Goal: Transaction & Acquisition: Purchase product/service

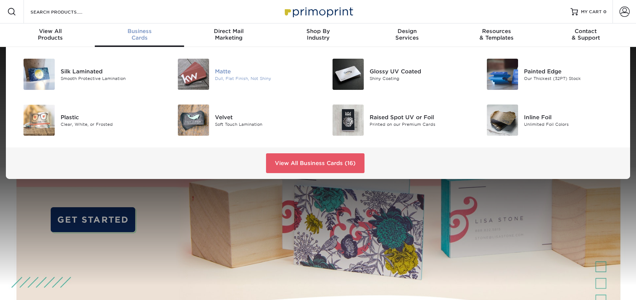
click at [223, 72] on div "Matte" at bounding box center [263, 71] width 97 height 8
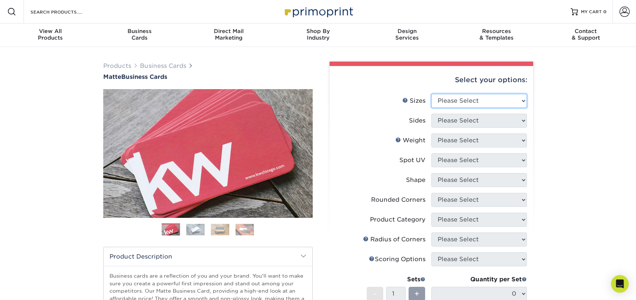
click at [521, 101] on select "Please Select 1.5" x 3.5" - Mini 1.75" x 3.5" - Mini 2" x 2" - Square 2" x 3" -…" at bounding box center [478, 101] width 95 height 14
select select "2.00x3.50"
click at [431, 94] on select "Please Select 1.5" x 3.5" - Mini 1.75" x 3.5" - Mini 2" x 2" - Square 2" x 3" -…" at bounding box center [478, 101] width 95 height 14
click at [516, 120] on select "Please Select Print Both Sides Print Front Only" at bounding box center [478, 121] width 95 height 14
select select "13abbda7-1d64-4f25-8bb2-c179b224825d"
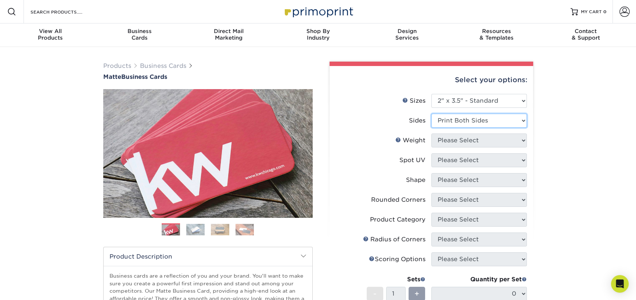
click at [431, 114] on select "Please Select Print Both Sides Print Front Only" at bounding box center [478, 121] width 95 height 14
click at [521, 138] on select "Please Select 16PT 14PT" at bounding box center [478, 141] width 95 height 14
select select "14PT"
click at [431, 134] on select "Please Select 16PT 14PT" at bounding box center [478, 141] width 95 height 14
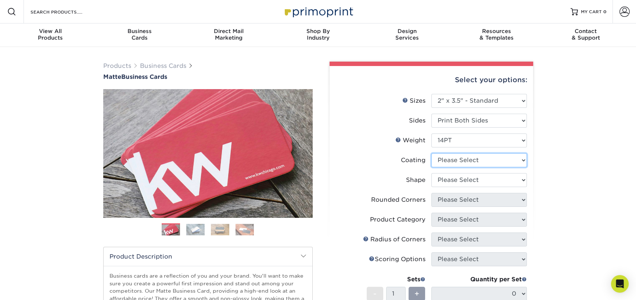
click at [517, 160] on select at bounding box center [478, 160] width 95 height 14
select select "121bb7b5-3b4d-429f-bd8d-bbf80e953313"
click at [431, 153] on select at bounding box center [478, 160] width 95 height 14
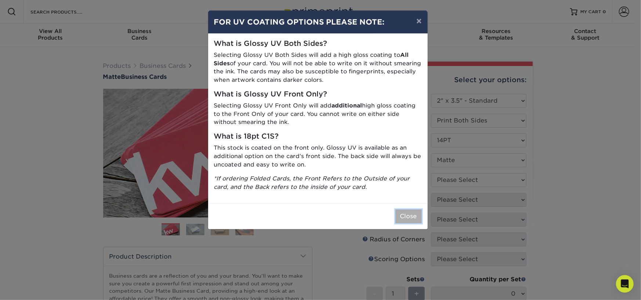
click at [409, 216] on button "Close" at bounding box center [408, 217] width 26 height 14
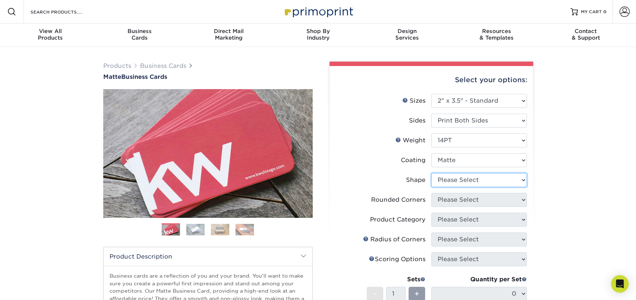
click at [518, 182] on select "Please Select Standard" at bounding box center [478, 180] width 95 height 14
select select "standard"
click at [431, 173] on select "Please Select Standard" at bounding box center [478, 180] width 95 height 14
click at [518, 199] on select "Please Select Yes - Round 2 Corners Yes - Round 4 Corners No" at bounding box center [478, 200] width 95 height 14
select select "0"
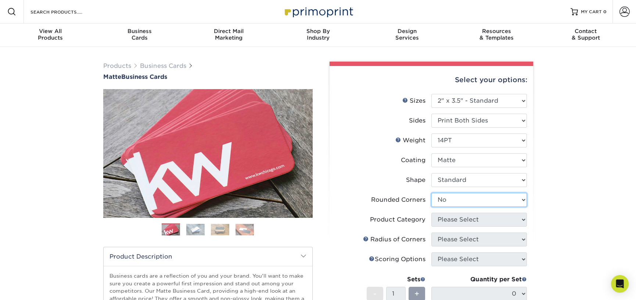
click at [431, 193] on select "Please Select Yes - Round 2 Corners Yes - Round 4 Corners No" at bounding box center [478, 200] width 95 height 14
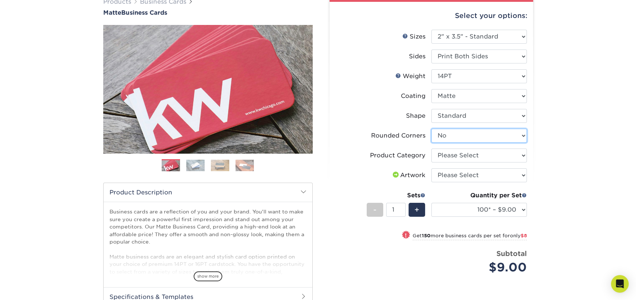
scroll to position [73, 0]
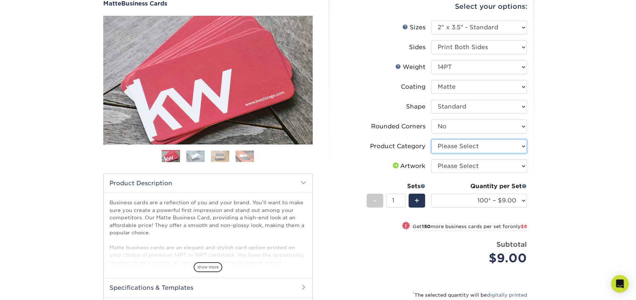
click at [524, 142] on select "Please Select Business Cards" at bounding box center [478, 147] width 95 height 14
select select "3b5148f1-0588-4f88-a218-97bcfdce65c1"
click at [431, 140] on select "Please Select Business Cards" at bounding box center [478, 147] width 95 height 14
click at [514, 167] on select "Please Select I will upload files I need a design - $100" at bounding box center [478, 166] width 95 height 14
select select "upload"
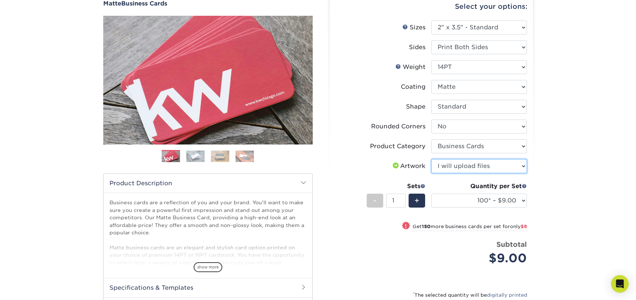
click at [431, 159] on select "Please Select I will upload files I need a design - $100" at bounding box center [478, 166] width 95 height 14
click at [522, 198] on select "100* – $9.00 250* – $17.00 500 – $33.00 1000 – $42.00 2500 – $75.00 5000 – $143…" at bounding box center [478, 201] width 95 height 14
select select "1000 – $42.00"
click at [431, 194] on select "100* – $9.00 250* – $17.00 500 – $33.00 1000 – $42.00 2500 – $75.00 5000 – $143…" at bounding box center [478, 201] width 95 height 14
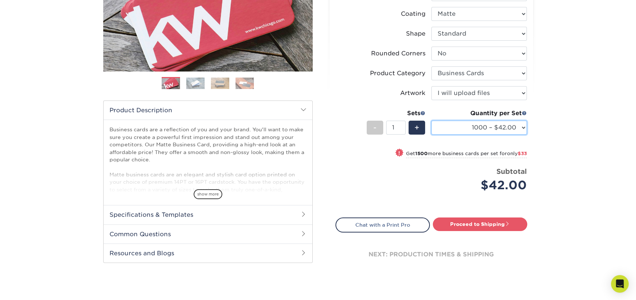
scroll to position [147, 0]
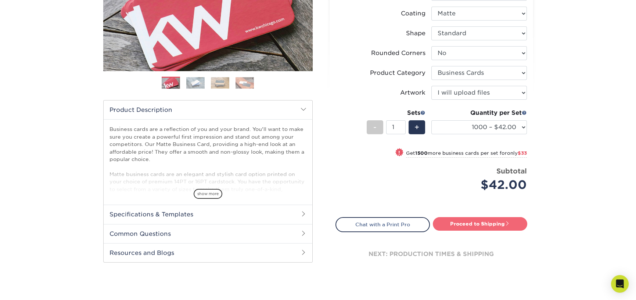
click at [479, 224] on link "Proceed to Shipping" at bounding box center [480, 223] width 94 height 13
type input "Set 1"
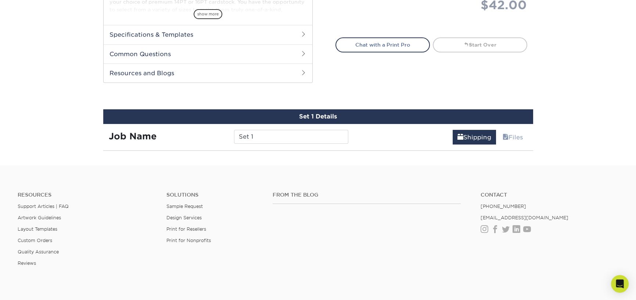
scroll to position [384, 0]
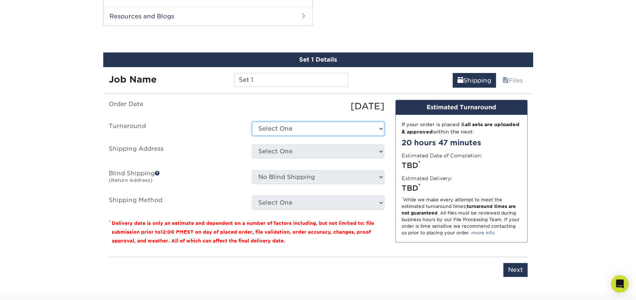
click at [282, 128] on select "Select One 2-4 Business Days 2 Day Next Business Day" at bounding box center [318, 129] width 132 height 14
select select "bbae0db4-e4ea-4d4a-8a0b-eb00eeb16e68"
click at [252, 122] on select "Select One 2-4 Business Days 2 Day Next Business Day" at bounding box center [318, 129] width 132 height 14
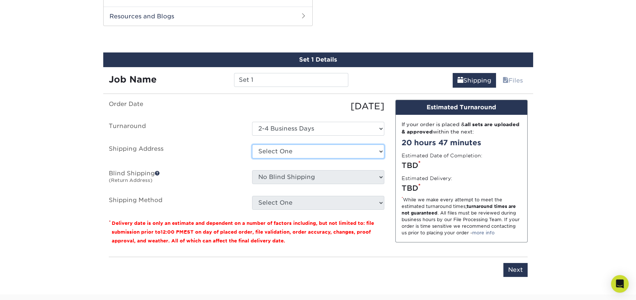
click at [295, 149] on select "Select One + Add New Address - Login" at bounding box center [318, 152] width 132 height 14
click at [252, 159] on select "Select One + Add New Address - Login" at bounding box center [318, 152] width 132 height 14
select select "-1"
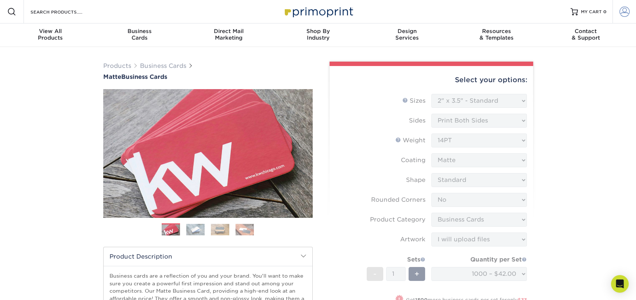
click at [624, 11] on span at bounding box center [624, 12] width 10 height 10
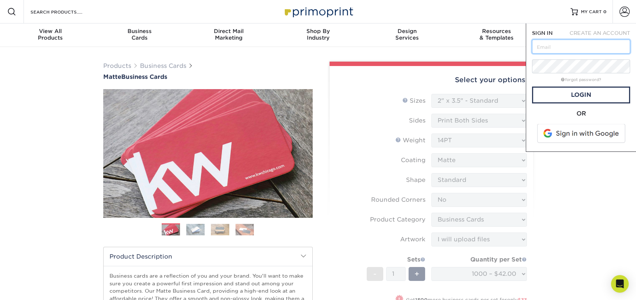
click at [551, 52] on input "text" at bounding box center [581, 47] width 98 height 14
type input "[PERSON_NAME][EMAIL_ADDRESS][PERSON_NAME][DOMAIN_NAME]"
click at [565, 46] on input "[PERSON_NAME][EMAIL_ADDRESS][PERSON_NAME][DOMAIN_NAME]" at bounding box center [581, 47] width 98 height 14
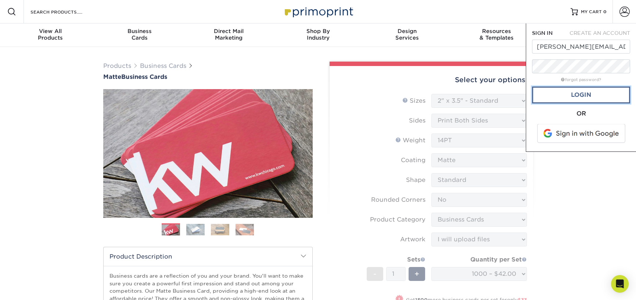
click at [584, 90] on link "Login" at bounding box center [581, 95] width 98 height 17
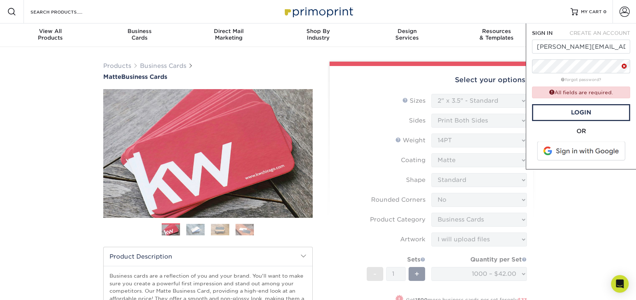
click at [574, 154] on span at bounding box center [582, 151] width 94 height 19
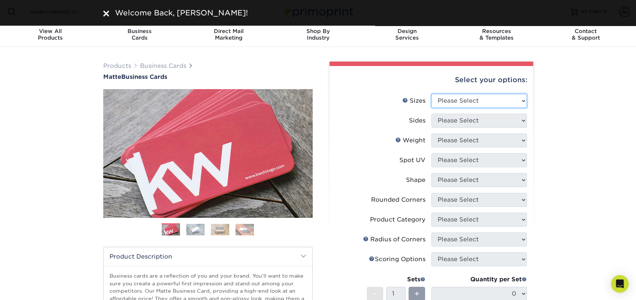
click at [515, 99] on select "Please Select 1.5" x 3.5" - Mini 1.75" x 3.5" - Mini 2" x 2" - Square 2" x 3" -…" at bounding box center [478, 101] width 95 height 14
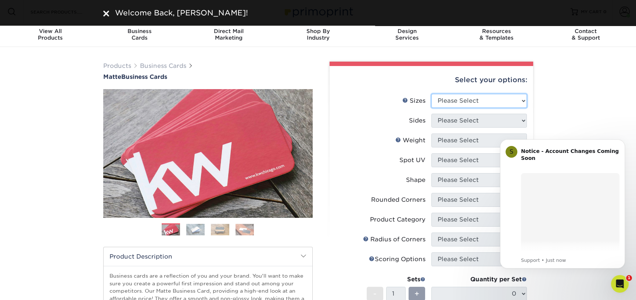
select select "2.00x3.50"
click at [431, 94] on select "Please Select 1.5" x 3.5" - Mini 1.75" x 3.5" - Mini 2" x 2" - Square 2" x 3" -…" at bounding box center [478, 101] width 95 height 14
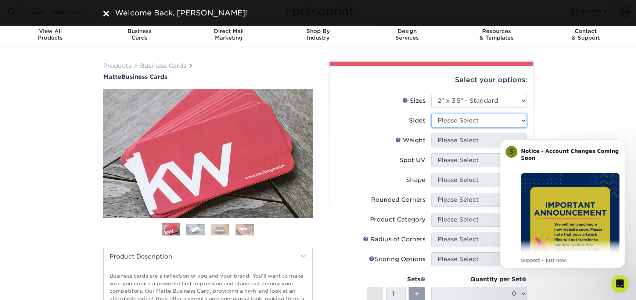
click at [493, 120] on select "Please Select Print Both Sides Print Front Only" at bounding box center [478, 121] width 95 height 14
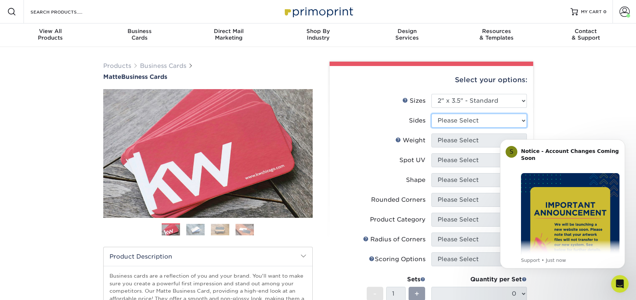
select select "13abbda7-1d64-4f25-8bb2-c179b224825d"
click at [431, 114] on select "Please Select Print Both Sides Print Front Only" at bounding box center [478, 121] width 95 height 14
click at [488, 141] on select "Please Select 16PT 14PT" at bounding box center [478, 141] width 95 height 14
select select "14PT"
click at [431, 134] on select "Please Select 16PT 14PT" at bounding box center [478, 141] width 95 height 14
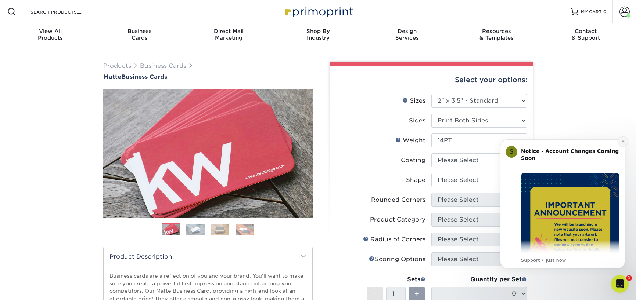
drag, startPoint x: 621, startPoint y: 140, endPoint x: 1020, endPoint y: 269, distance: 419.8
click at [621, 140] on icon "Dismiss notification" at bounding box center [622, 141] width 3 height 3
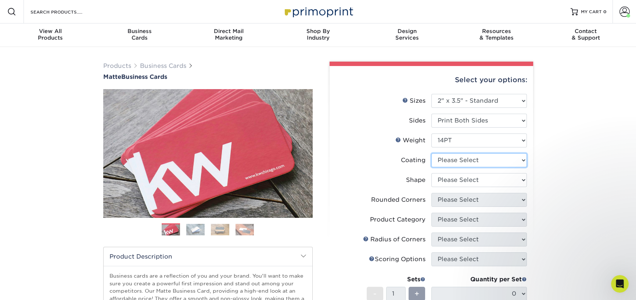
click at [480, 162] on select at bounding box center [478, 160] width 95 height 14
select select "121bb7b5-3b4d-429f-bd8d-bbf80e953313"
click at [431, 153] on select at bounding box center [478, 160] width 95 height 14
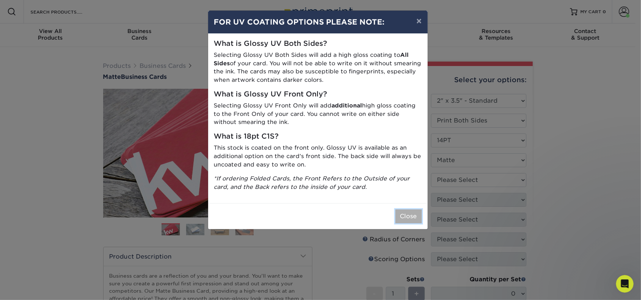
click at [407, 213] on button "Close" at bounding box center [408, 217] width 26 height 14
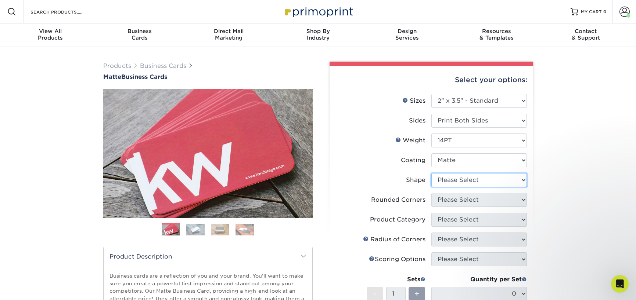
click at [471, 176] on select "Please Select Standard" at bounding box center [478, 180] width 95 height 14
select select "standard"
click at [431, 173] on select "Please Select Standard" at bounding box center [478, 180] width 95 height 14
click at [468, 201] on select "Please Select Yes - Round 2 Corners Yes - Round 4 Corners No" at bounding box center [478, 200] width 95 height 14
select select "0"
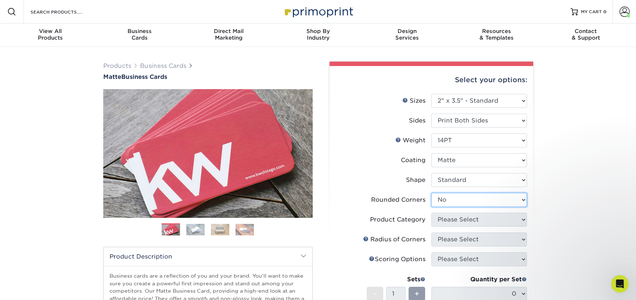
click at [431, 193] on select "Please Select Yes - Round 2 Corners Yes - Round 4 Corners No" at bounding box center [478, 200] width 95 height 14
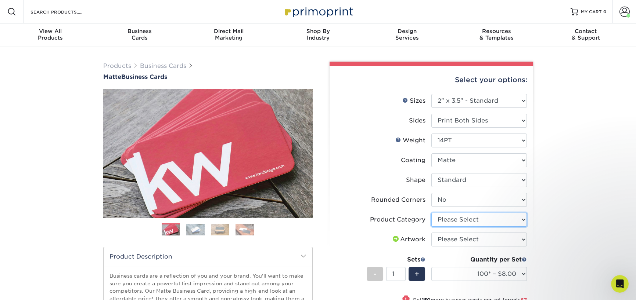
click at [485, 221] on select "Please Select Business Cards" at bounding box center [478, 220] width 95 height 14
select select "3b5148f1-0588-4f88-a218-97bcfdce65c1"
click at [431, 213] on select "Please Select Business Cards" at bounding box center [478, 220] width 95 height 14
click at [487, 238] on select "Please Select I will upload files I need a design - $100" at bounding box center [478, 240] width 95 height 14
select select "upload"
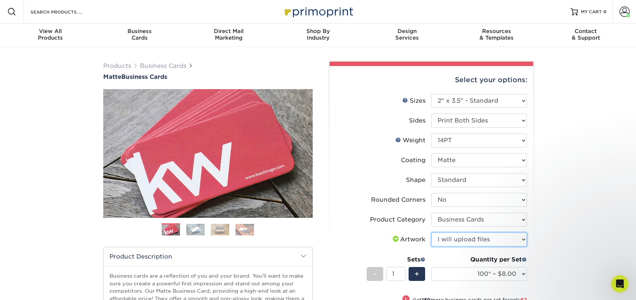
click at [431, 233] on select "Please Select I will upload files I need a design - $100" at bounding box center [478, 240] width 95 height 14
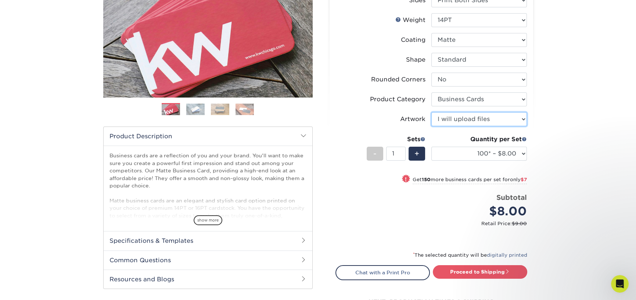
scroll to position [147, 0]
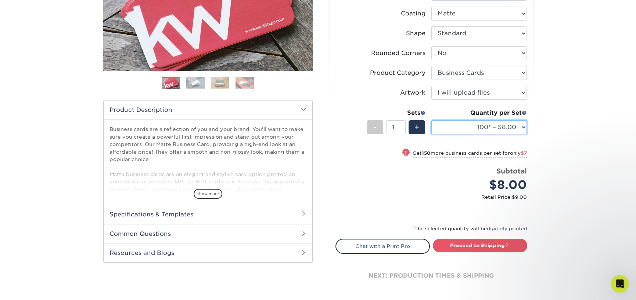
click at [523, 129] on select "100* – $8.00 250* – $15.00 500 – $30.00 1000 – $37.00 2500 – $66.00 5000 – $127…" at bounding box center [478, 127] width 95 height 14
select select "1000 – $37.00"
click at [431, 120] on select "100* – $8.00 250* – $15.00 500 – $30.00 1000 – $37.00 2500 – $66.00 5000 – $127…" at bounding box center [478, 127] width 95 height 14
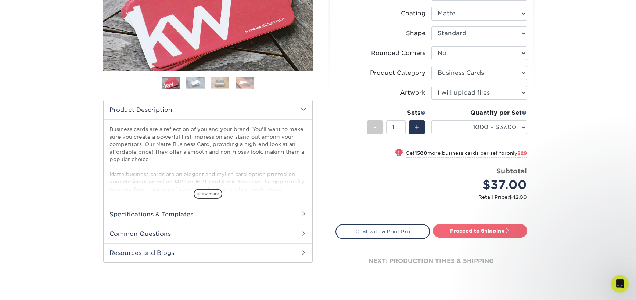
click at [472, 231] on link "Proceed to Shipping" at bounding box center [480, 230] width 94 height 13
type input "Set 1"
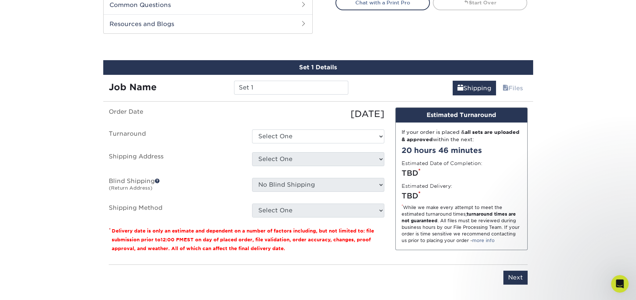
scroll to position [391, 0]
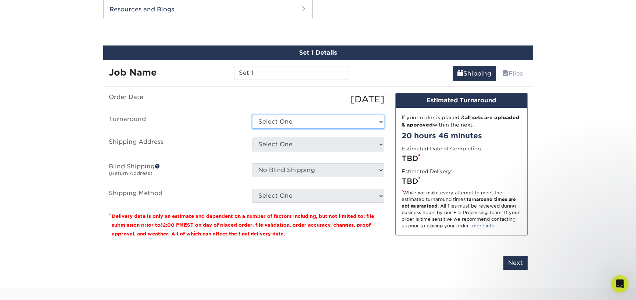
click at [328, 115] on select "Select One 2-4 Business Days 2 Day Next Business Day" at bounding box center [318, 122] width 132 height 14
select select "bbae0db4-e4ea-4d4a-8a0b-eb00eeb16e68"
click at [252, 115] on select "Select One 2-4 Business Days 2 Day Next Business Day" at bounding box center [318, 122] width 132 height 14
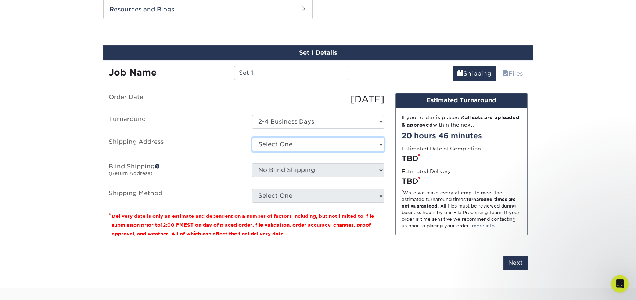
click at [287, 142] on select "Select One House address + Add New Address" at bounding box center [318, 145] width 132 height 14
select select "58772"
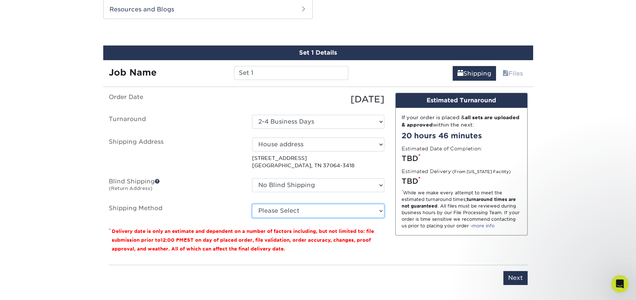
click at [289, 208] on select "Please Select Ground Shipping (+$8.96) 3 Day Shipping Service (+$20.06) 2 Day A…" at bounding box center [318, 211] width 132 height 14
select select "03"
click at [252, 204] on select "Please Select Ground Shipping (+$8.96) 3 Day Shipping Service (+$20.06) 2 Day A…" at bounding box center [318, 211] width 132 height 14
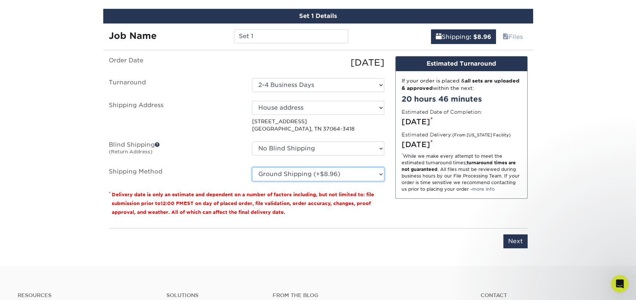
click at [380, 175] on select "Please Select Ground Shipping (+$8.96) 3 Day Shipping Service (+$20.06) 2 Day A…" at bounding box center [318, 174] width 132 height 14
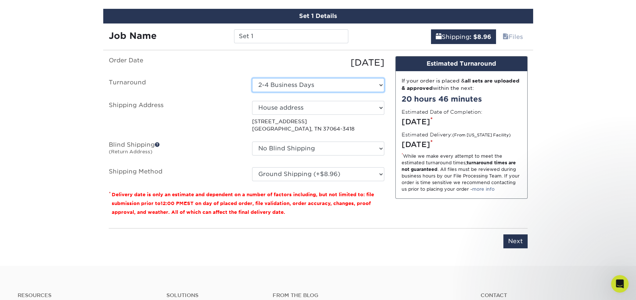
click at [376, 84] on select "Select One 2-4 Business Days 2 Day Next Business Day" at bounding box center [318, 85] width 132 height 14
select select "8efe7844-81fd-4a32-983f-b22b104fa3c9"
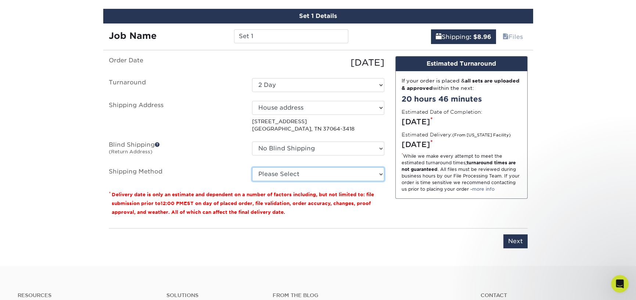
click at [377, 175] on select "Please Select Ground Shipping (+$8.96) 3 Day Shipping Service (+$20.06) 2 Day A…" at bounding box center [318, 174] width 132 height 14
select select "03"
click at [252, 167] on select "Please Select Ground Shipping (+$8.96) 3 Day Shipping Service (+$20.06) 2 Day A…" at bounding box center [318, 174] width 132 height 14
click at [379, 173] on select "Please Select Ground Shipping (+$8.96) 3 Day Shipping Service (+$20.06) 2 Day A…" at bounding box center [318, 174] width 132 height 14
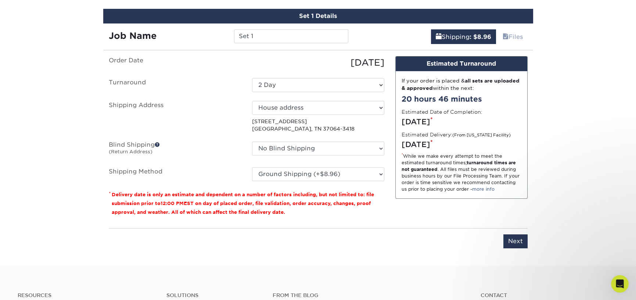
click at [406, 220] on div "Design Estimated Turnaround If your order is placed & all sets are uploaded & a…" at bounding box center [461, 139] width 143 height 166
click at [382, 85] on select "Select One 2-4 Business Days 2 Day Next Business Day" at bounding box center [318, 85] width 132 height 14
select select "54041032-aa9f-439f-bce6-51c0ef7913ba"
click at [376, 171] on select "Please Select Ground Shipping (+$8.96) 3 Day Shipping Service (+$20.06) 2 Day A…" at bounding box center [318, 174] width 132 height 14
select select "02"
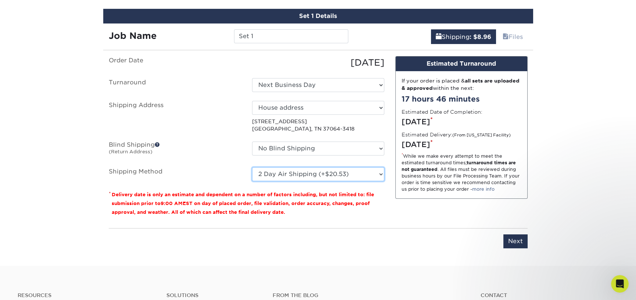
click at [252, 167] on select "Please Select Ground Shipping (+$8.96) 3 Day Shipping Service (+$20.06) 2 Day A…" at bounding box center [318, 174] width 132 height 14
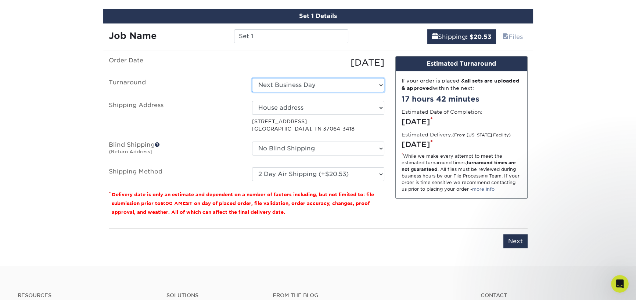
click at [379, 84] on select "Select One 2-4 Business Days 2 Day Next Business Day" at bounding box center [318, 85] width 132 height 14
select select "bbae0db4-e4ea-4d4a-8a0b-eb00eeb16e68"
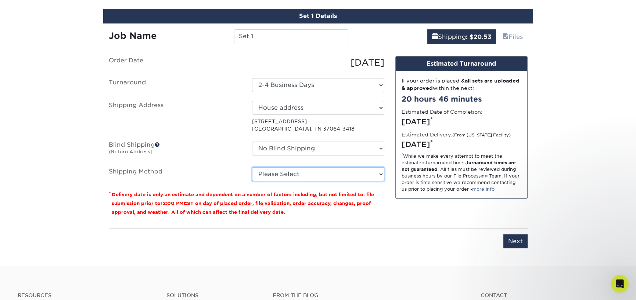
click at [381, 173] on select "Please Select Ground Shipping (+$8.96) 3 Day Shipping Service (+$20.06) 2 Day A…" at bounding box center [318, 174] width 132 height 14
click at [252, 167] on select "Please Select Ground Shipping (+$8.96) 3 Day Shipping Service (+$20.06) 2 Day A…" at bounding box center [318, 174] width 132 height 14
click at [378, 171] on select "Please Select Ground Shipping (+$8.96) 3 Day Shipping Service (+$20.06) 2 Day A…" at bounding box center [318, 174] width 132 height 14
select select "12"
click at [252, 167] on select "Please Select Ground Shipping (+$8.96) 3 Day Shipping Service (+$20.06) 2 Day A…" at bounding box center [318, 174] width 132 height 14
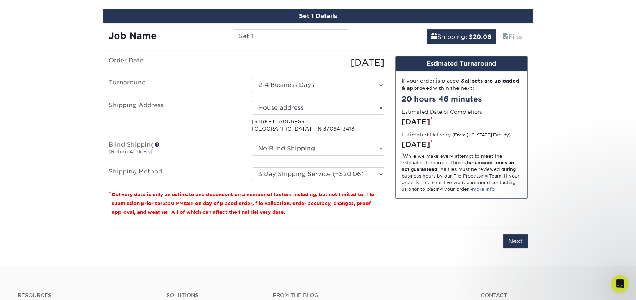
click at [384, 84] on div "Select One 2-4 Business Days 2 Day Next Business Day" at bounding box center [317, 85] width 143 height 14
click at [377, 81] on select "Select One 2-4 Business Days 2 Day Next Business Day" at bounding box center [318, 85] width 132 height 14
select select "8efe7844-81fd-4a32-983f-b22b104fa3c9"
click at [379, 172] on select "Please Select Ground Shipping (+$8.96) 3 Day Shipping Service (+$20.06) 2 Day A…" at bounding box center [318, 174] width 132 height 14
click at [252, 167] on select "Please Select Ground Shipping (+$8.96) 3 Day Shipping Service (+$20.06) 2 Day A…" at bounding box center [318, 174] width 132 height 14
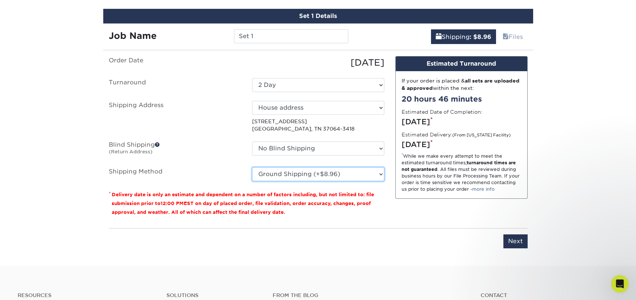
click at [380, 174] on select "Please Select Ground Shipping (+$8.96) 3 Day Shipping Service (+$20.06) 2 Day A…" at bounding box center [318, 174] width 132 height 14
click at [252, 167] on select "Please Select Ground Shipping (+$8.96) 3 Day Shipping Service (+$20.06) 2 Day A…" at bounding box center [318, 174] width 132 height 14
click at [381, 173] on select "Please Select Ground Shipping (+$8.96) 3 Day Shipping Service (+$20.06) 2 Day A…" at bounding box center [318, 174] width 132 height 14
click at [252, 167] on select "Please Select Ground Shipping (+$8.96) 3 Day Shipping Service (+$20.06) 2 Day A…" at bounding box center [318, 174] width 132 height 14
click at [377, 173] on select "Please Select Ground Shipping (+$8.96) 3 Day Shipping Service (+$20.06) 2 Day A…" at bounding box center [318, 174] width 132 height 14
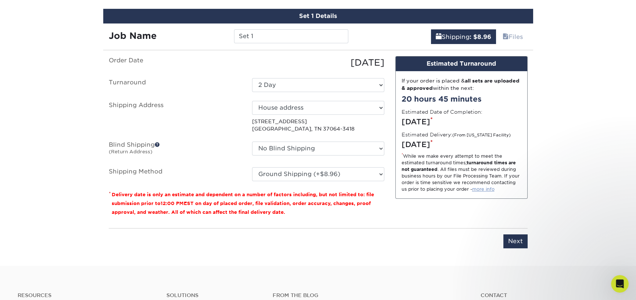
click at [491, 188] on link "more info" at bounding box center [483, 190] width 22 height 6
click at [381, 174] on select "Please Select Ground Shipping (+$8.96) 3 Day Shipping Service (+$20.06) 2 Day A…" at bounding box center [318, 174] width 132 height 14
click at [252, 167] on select "Please Select Ground Shipping (+$8.96) 3 Day Shipping Service (+$20.06) 2 Day A…" at bounding box center [318, 174] width 132 height 14
click at [378, 173] on select "Please Select Ground Shipping (+$8.96) 3 Day Shipping Service (+$20.06) 2 Day A…" at bounding box center [318, 174] width 132 height 14
click at [252, 167] on select "Please Select Ground Shipping (+$8.96) 3 Day Shipping Service (+$20.06) 2 Day A…" at bounding box center [318, 174] width 132 height 14
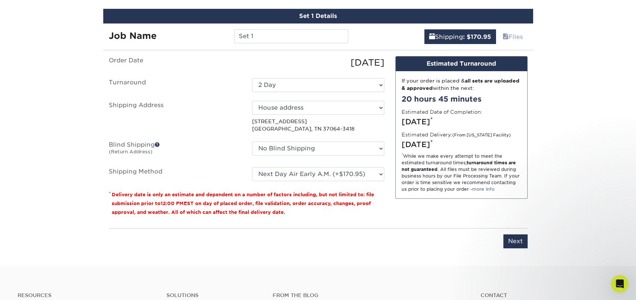
click at [384, 172] on div "Please Select Ground Shipping (+$8.96) 3 Day Shipping Service (+$20.06) 2 Day A…" at bounding box center [317, 174] width 143 height 14
click at [380, 172] on select "Please Select Ground Shipping (+$8.96) 3 Day Shipping Service (+$20.06) 2 Day A…" at bounding box center [318, 174] width 132 height 14
click at [252, 167] on select "Please Select Ground Shipping (+$8.96) 3 Day Shipping Service (+$20.06) 2 Day A…" at bounding box center [318, 174] width 132 height 14
click at [380, 172] on select "Please Select Ground Shipping (+$8.96) 3 Day Shipping Service (+$20.06) 2 Day A…" at bounding box center [318, 174] width 132 height 14
click at [252, 167] on select "Please Select Ground Shipping (+$8.96) 3 Day Shipping Service (+$20.06) 2 Day A…" at bounding box center [318, 174] width 132 height 14
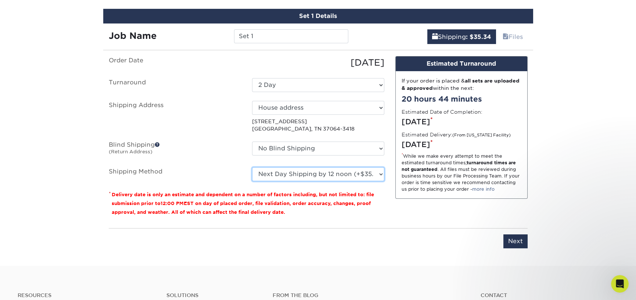
click at [378, 172] on select "Please Select Ground Shipping (+$8.96) 3 Day Shipping Service (+$20.06) 2 Day A…" at bounding box center [318, 174] width 132 height 14
click at [252, 167] on select "Please Select Ground Shipping (+$8.96) 3 Day Shipping Service (+$20.06) 2 Day A…" at bounding box center [318, 174] width 132 height 14
click at [379, 174] on select "Please Select Ground Shipping (+$8.96) 3 Day Shipping Service (+$20.06) 2 Day A…" at bounding box center [318, 174] width 132 height 14
click at [252, 167] on select "Please Select Ground Shipping (+$8.96) 3 Day Shipping Service (+$20.06) 2 Day A…" at bounding box center [318, 174] width 132 height 14
click at [378, 173] on select "Please Select Ground Shipping (+$8.96) 3 Day Shipping Service (+$20.06) 2 Day A…" at bounding box center [318, 174] width 132 height 14
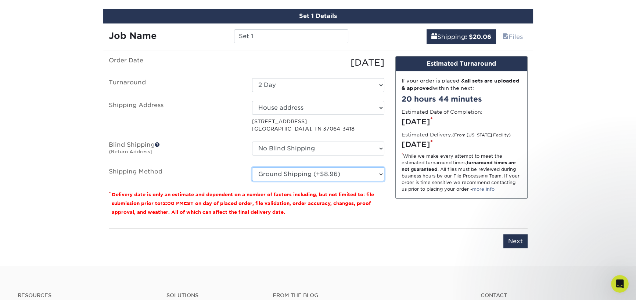
click at [252, 167] on select "Please Select Ground Shipping (+$8.96) 3 Day Shipping Service (+$20.06) 2 Day A…" at bounding box center [318, 174] width 132 height 14
click at [381, 173] on select "Please Select Ground Shipping (+$8.96) 3 Day Shipping Service (+$20.06) 2 Day A…" at bounding box center [318, 174] width 132 height 14
click at [252, 167] on select "Please Select Ground Shipping (+$8.96) 3 Day Shipping Service (+$20.06) 2 Day A…" at bounding box center [318, 174] width 132 height 14
click at [379, 174] on select "Please Select Ground Shipping (+$8.96) 3 Day Shipping Service (+$20.06) 2 Day A…" at bounding box center [318, 174] width 132 height 14
select select "03"
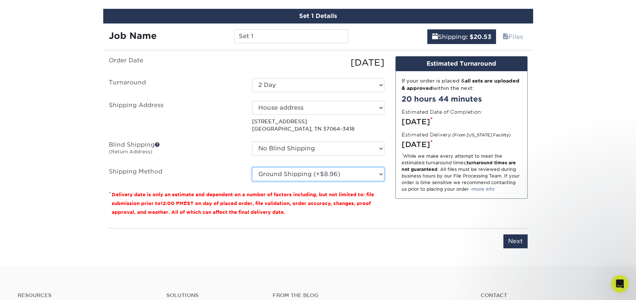
click at [252, 167] on select "Please Select Ground Shipping (+$8.96) 3 Day Shipping Service (+$20.06) 2 Day A…" at bounding box center [318, 174] width 132 height 14
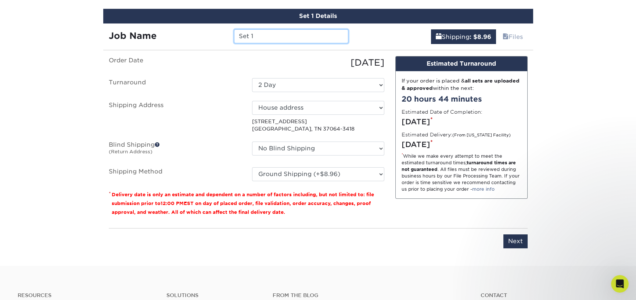
drag, startPoint x: 257, startPoint y: 36, endPoint x: 223, endPoint y: 37, distance: 33.5
click at [223, 37] on div "Job Name Set 1" at bounding box center [228, 36] width 251 height 14
type input "Lyric Marinac business cards"
click at [518, 238] on input "Next" at bounding box center [515, 242] width 24 height 14
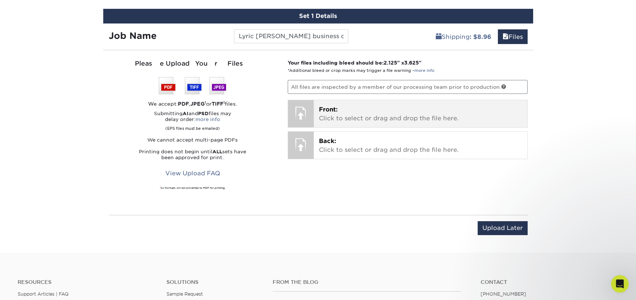
click at [343, 114] on p "Front: Click to select or drag and drop the file here." at bounding box center [420, 114] width 203 height 18
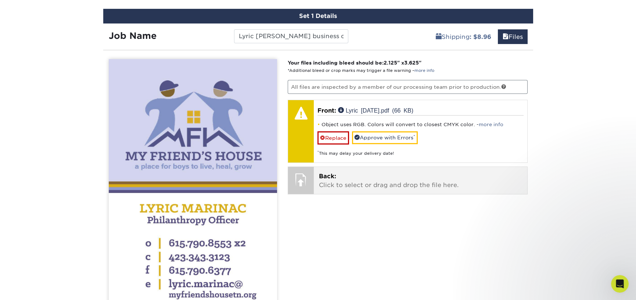
click at [351, 179] on p "Back: Click to select or drag and drop the file here." at bounding box center [420, 181] width 203 height 18
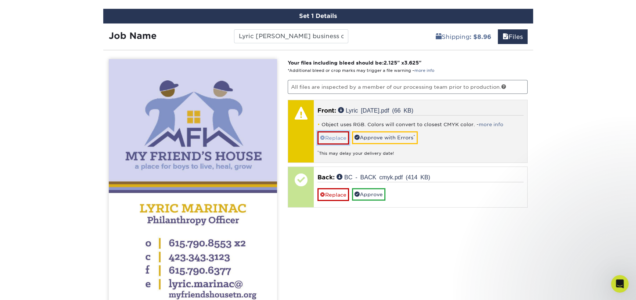
click at [337, 136] on link "Replace" at bounding box center [333, 137] width 32 height 13
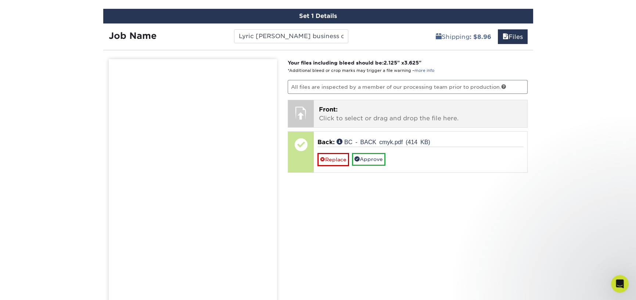
click at [354, 105] on p "Front: Click to select or drag and drop the file here." at bounding box center [420, 114] width 203 height 18
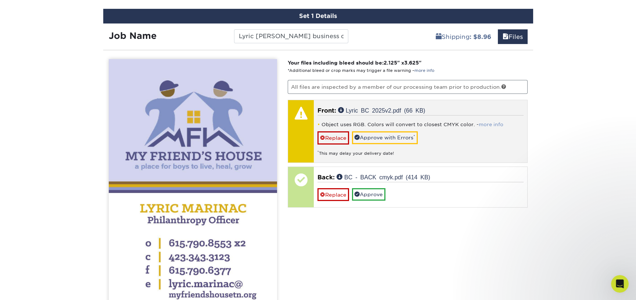
click at [488, 122] on link "more info" at bounding box center [490, 125] width 25 height 6
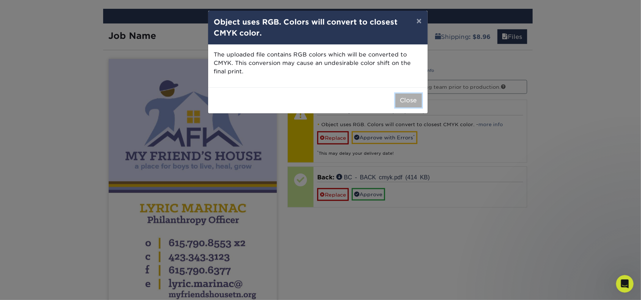
click at [408, 101] on button "Close" at bounding box center [408, 101] width 26 height 14
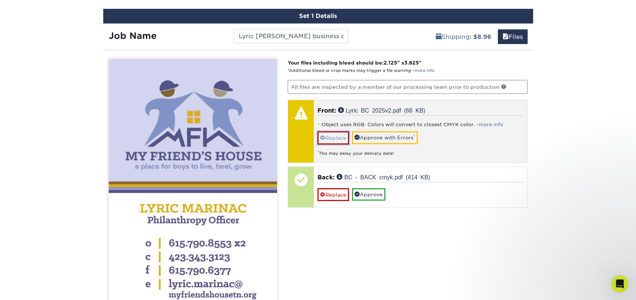
click at [336, 138] on link "Replace" at bounding box center [333, 137] width 32 height 13
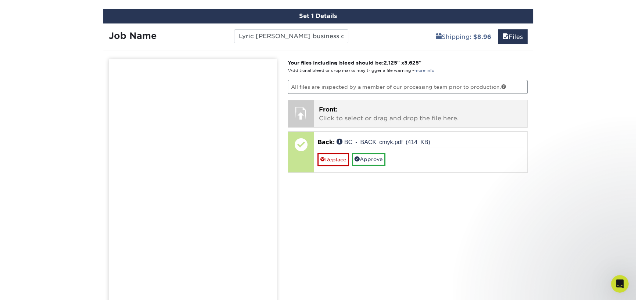
click at [319, 113] on p "Front: Click to select or drag and drop the file here." at bounding box center [420, 114] width 203 height 18
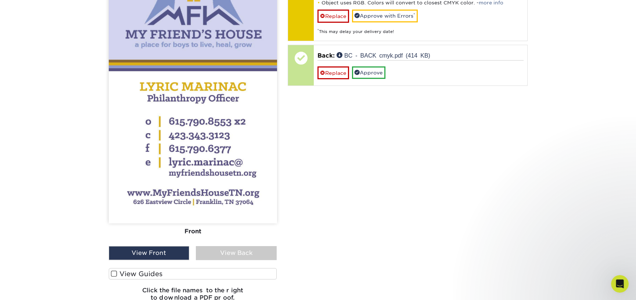
scroll to position [574, 0]
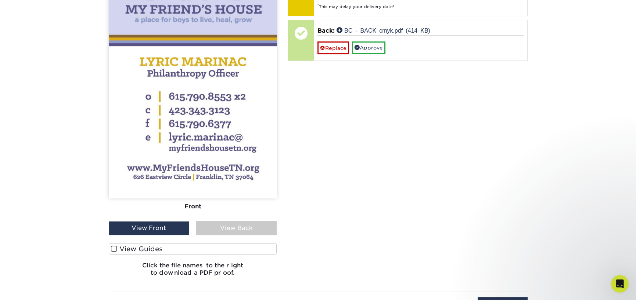
click at [242, 227] on div "View Back" at bounding box center [236, 228] width 81 height 14
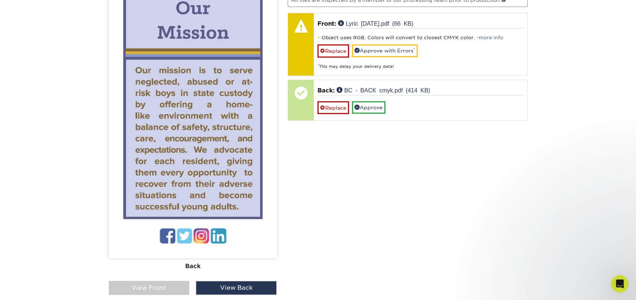
scroll to position [538, 0]
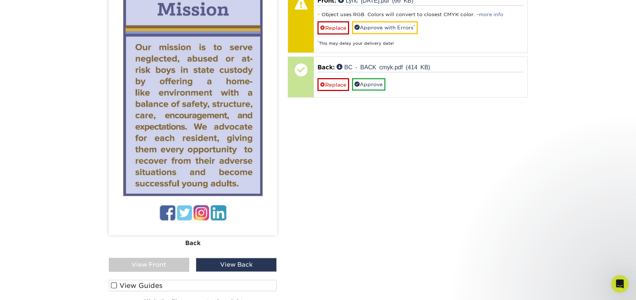
click at [153, 261] on div "View Front" at bounding box center [149, 265] width 81 height 14
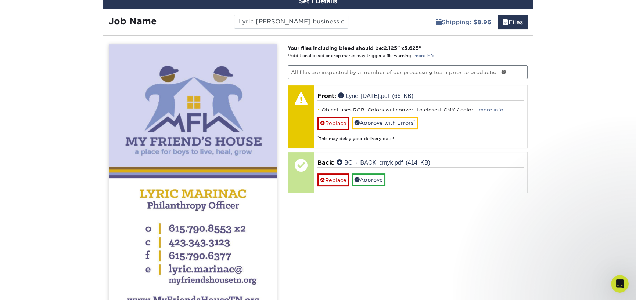
scroll to position [427, 0]
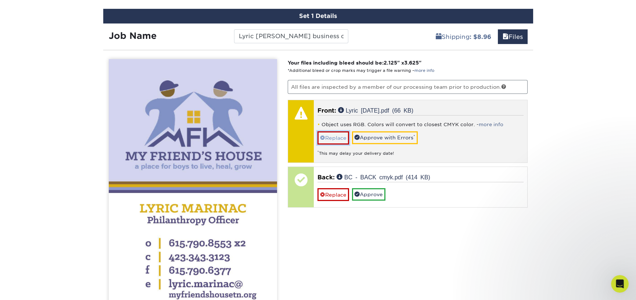
click at [337, 135] on link "Replace" at bounding box center [333, 137] width 32 height 13
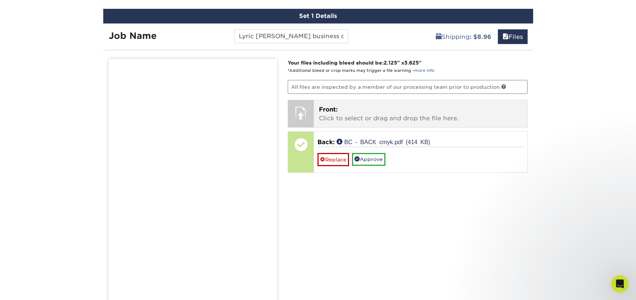
click at [355, 114] on p "Front: Click to select or drag and drop the file here." at bounding box center [420, 114] width 203 height 18
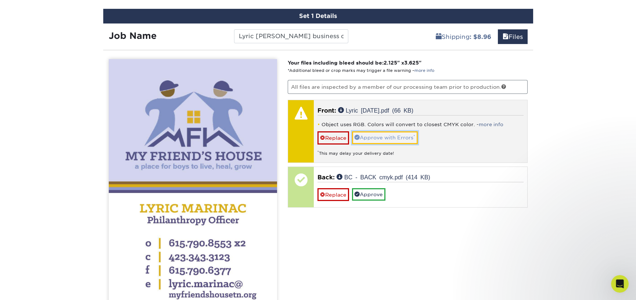
click at [383, 133] on link "Approve with Errors *" at bounding box center [385, 137] width 66 height 12
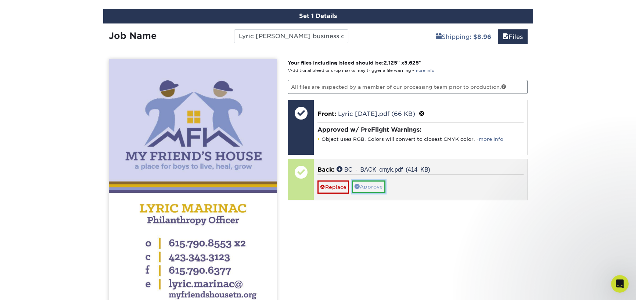
click at [372, 185] on link "Approve" at bounding box center [368, 187] width 33 height 12
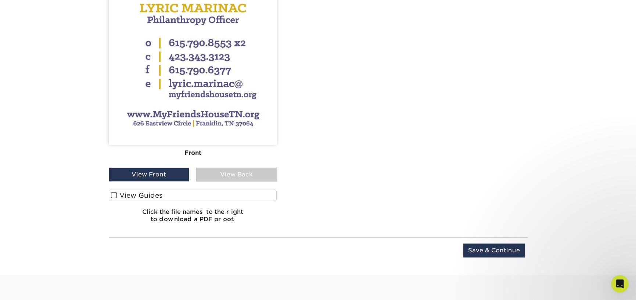
scroll to position [648, 0]
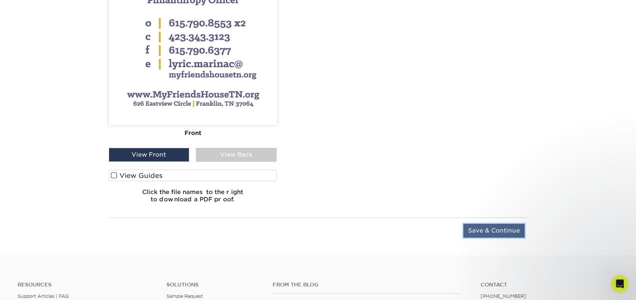
click at [500, 227] on input "Save & Continue" at bounding box center [493, 231] width 61 height 14
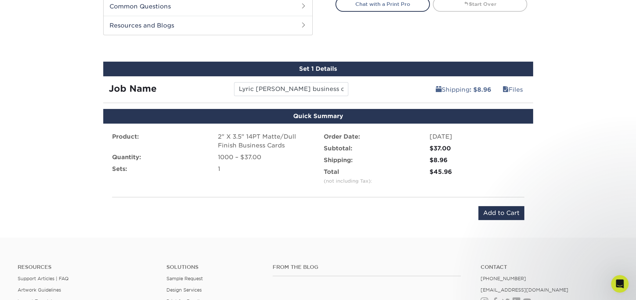
scroll to position [379, 0]
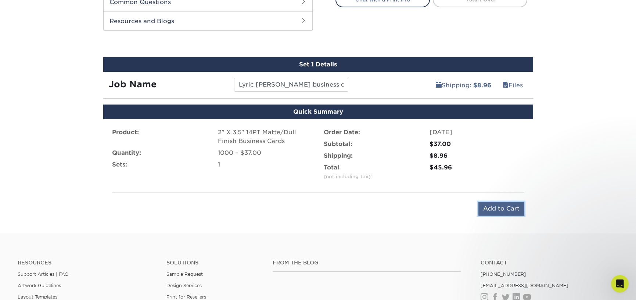
click at [505, 205] on input "Add to Cart" at bounding box center [501, 209] width 46 height 14
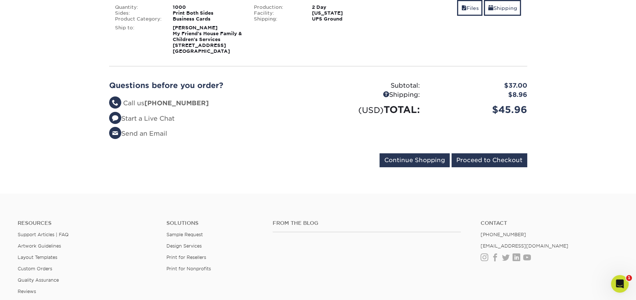
scroll to position [147, 0]
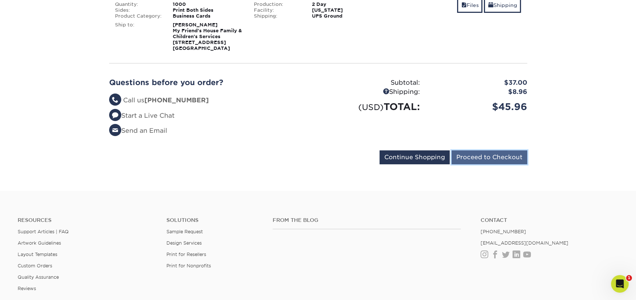
click at [494, 155] on input "Proceed to Checkout" at bounding box center [489, 158] width 76 height 14
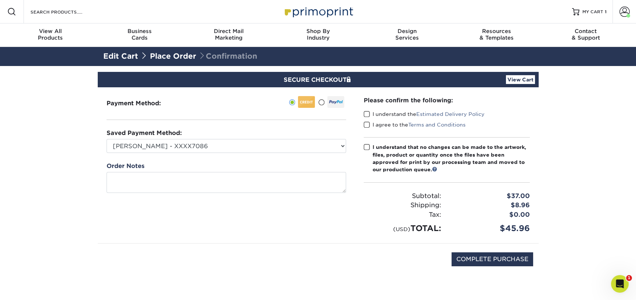
click at [367, 113] on span at bounding box center [367, 114] width 6 height 7
click at [0, 0] on input "I understand the Estimated Delivery Policy" at bounding box center [0, 0] width 0 height 0
click at [365, 123] on span at bounding box center [367, 125] width 6 height 7
click at [0, 0] on input "I agree to the Terms and Conditions" at bounding box center [0, 0] width 0 height 0
click at [366, 147] on span at bounding box center [367, 147] width 6 height 7
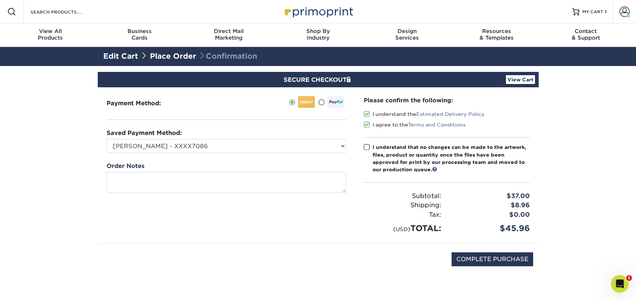
click at [0, 0] on input "I understand that no changes can be made to the artwork, files, product or quan…" at bounding box center [0, 0] width 0 height 0
click at [498, 256] on input "COMPLETE PURCHASE" at bounding box center [492, 260] width 82 height 14
type input "PROCESSING, PLEASE WAIT..."
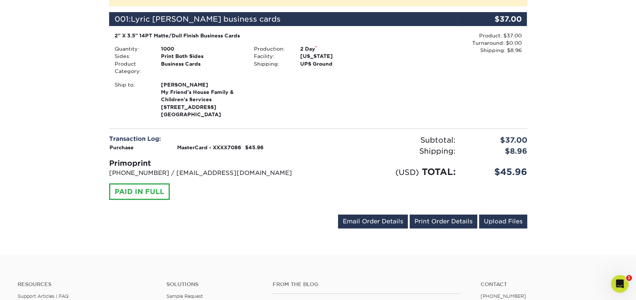
scroll to position [220, 0]
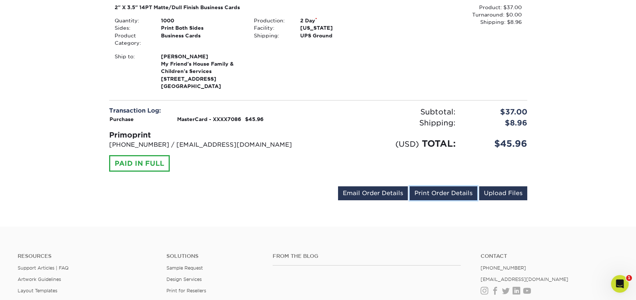
drag, startPoint x: 451, startPoint y: 192, endPoint x: 487, endPoint y: 257, distance: 73.9
click at [451, 192] on link "Print Order Details" at bounding box center [443, 194] width 68 height 14
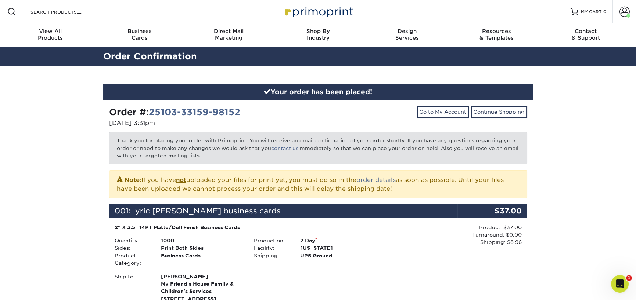
scroll to position [0, 0]
click at [187, 110] on link "25103-33159-98152" at bounding box center [194, 112] width 91 height 11
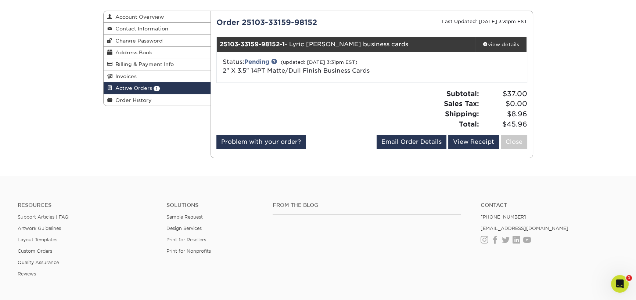
scroll to position [37, 0]
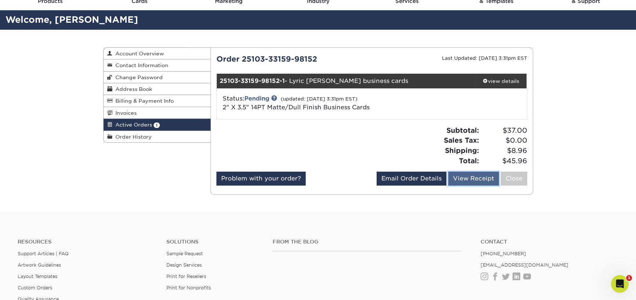
click at [474, 180] on link "View Receipt" at bounding box center [473, 179] width 51 height 14
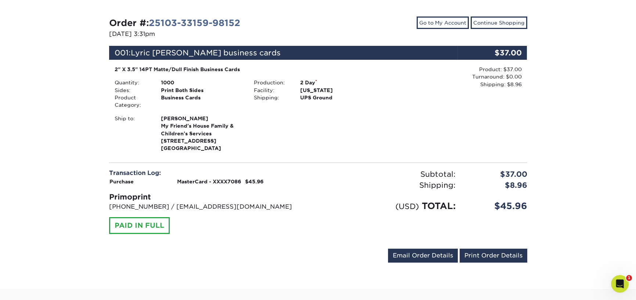
scroll to position [37, 0]
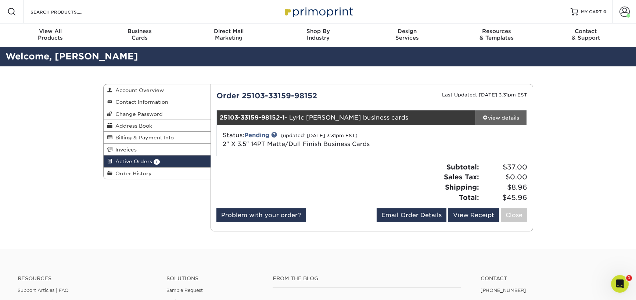
click at [503, 117] on div "view details" at bounding box center [501, 117] width 52 height 7
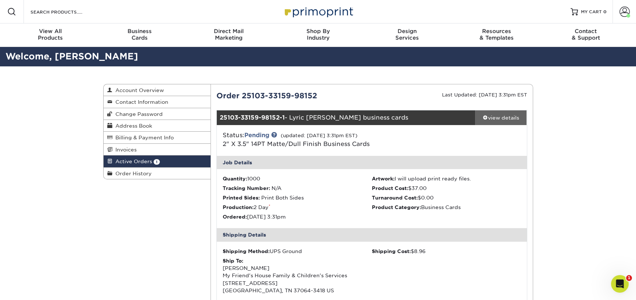
click at [497, 114] on div "view details" at bounding box center [501, 117] width 52 height 7
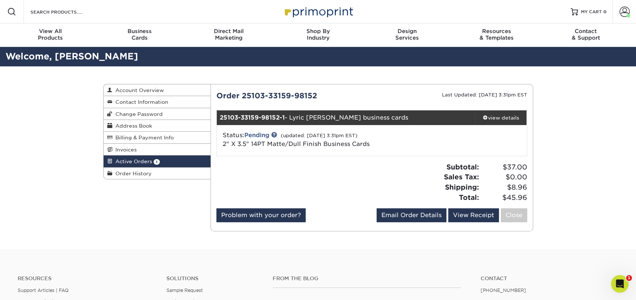
click at [556, 140] on div "Active Orders Account Overview Contact Information Change Password Address Book…" at bounding box center [318, 157] width 636 height 183
